Goal: Transaction & Acquisition: Subscribe to service/newsletter

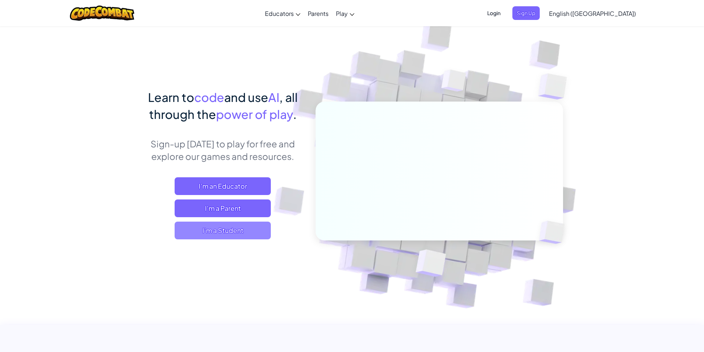
click at [228, 236] on span "I'm a Student" at bounding box center [223, 231] width 96 height 18
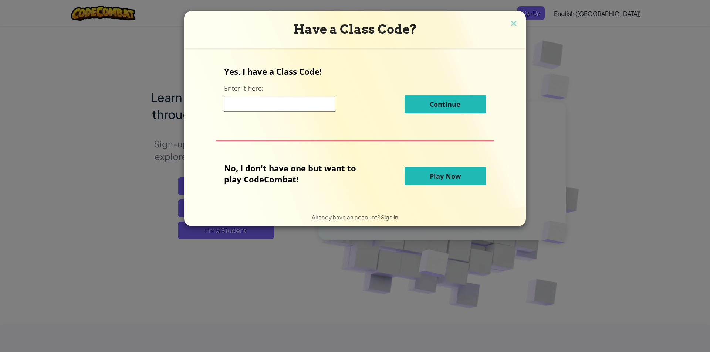
click at [261, 107] on input at bounding box center [279, 104] width 111 height 15
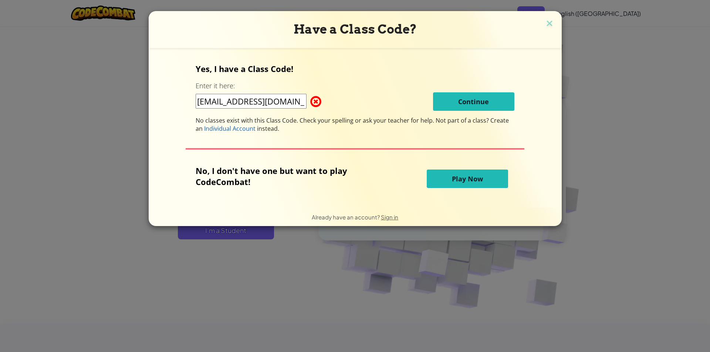
click at [292, 96] on input "[EMAIL_ADDRESS][DOMAIN_NAME]" at bounding box center [251, 101] width 111 height 15
type input "s"
type input "j"
type input "[EMAIL_ADDRESS][DOMAIN_NAME]"
click at [551, 21] on img at bounding box center [550, 23] width 10 height 11
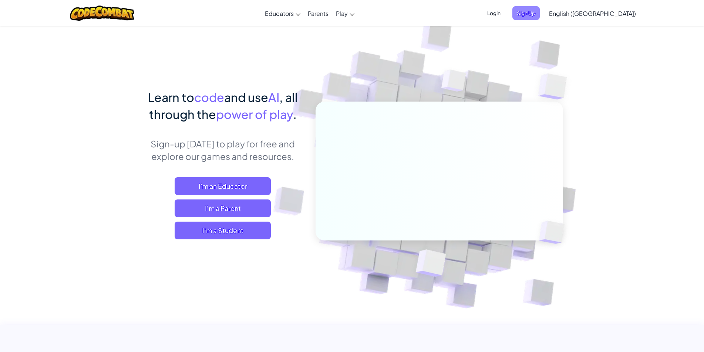
click at [540, 11] on span "Sign Up" at bounding box center [525, 13] width 27 height 14
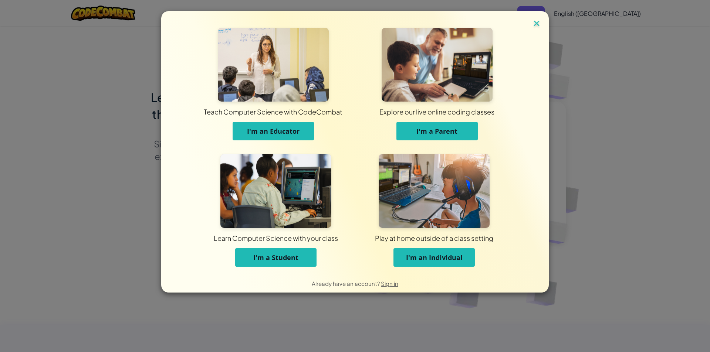
click at [539, 18] on img at bounding box center [537, 23] width 10 height 11
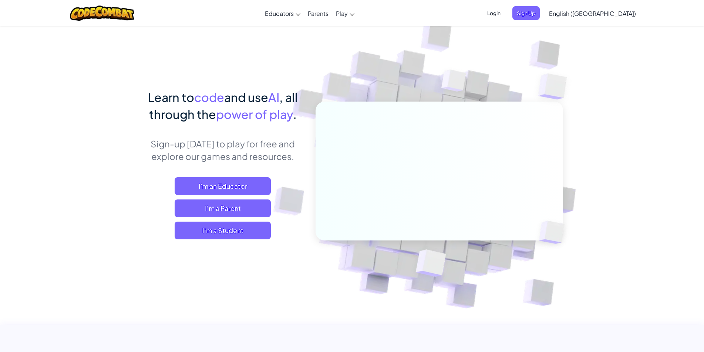
click at [505, 15] on span "Login" at bounding box center [494, 13] width 22 height 14
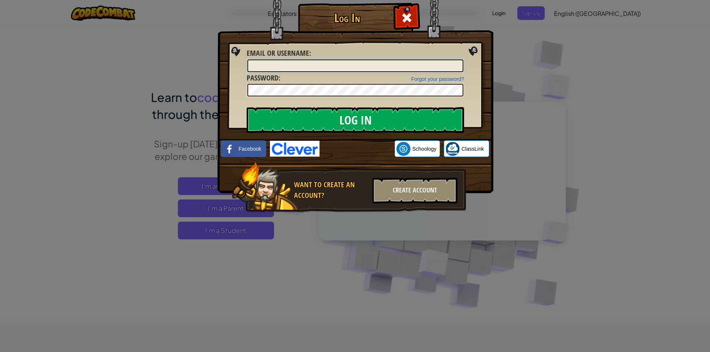
click at [296, 62] on input "Email or Username :" at bounding box center [355, 66] width 216 height 13
type input "[EMAIL_ADDRESS][DOMAIN_NAME]"
click at [247, 107] on input "Log In" at bounding box center [355, 120] width 217 height 26
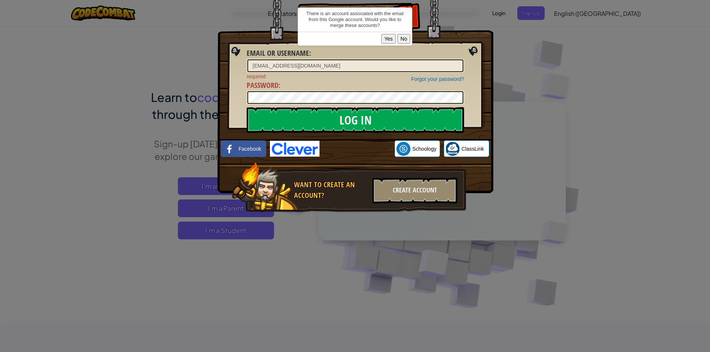
click at [391, 40] on button "Yes" at bounding box center [388, 39] width 14 height 10
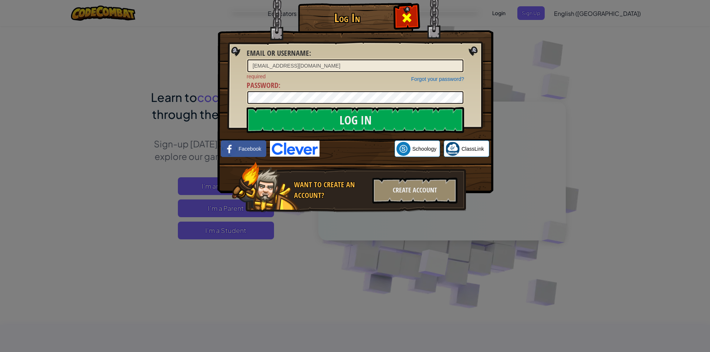
click at [411, 20] on span at bounding box center [407, 18] width 12 height 12
